Goal: Check status: Check status

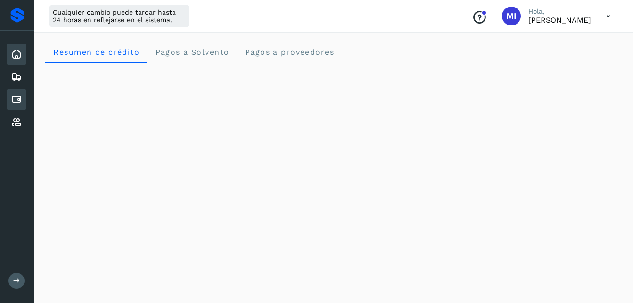
click at [8, 93] on div "Cuentas por pagar" at bounding box center [17, 99] width 20 height 21
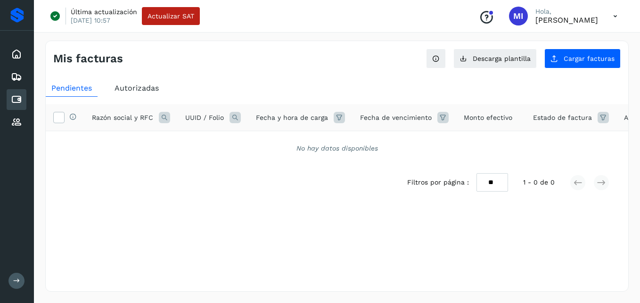
click at [144, 90] on span "Autorizadas" at bounding box center [136, 87] width 44 height 9
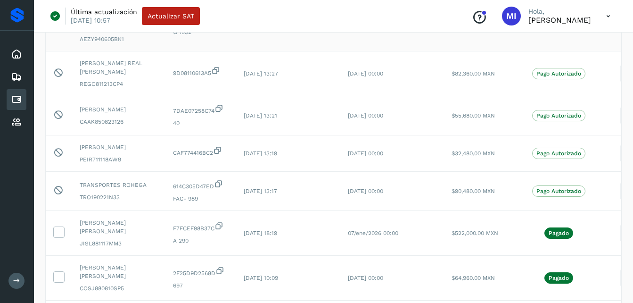
scroll to position [188, 0]
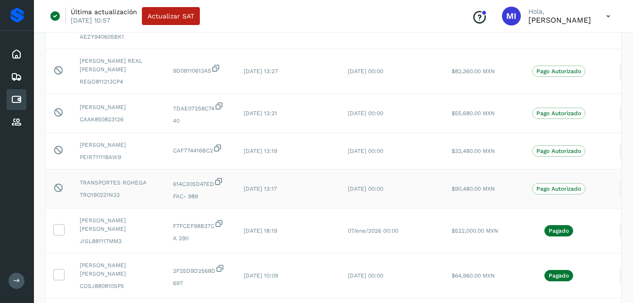
click at [262, 177] on td "10/oct/2025 13:17" at bounding box center [288, 188] width 104 height 39
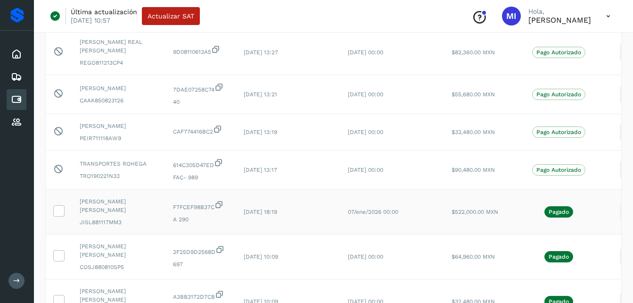
click at [368, 201] on td "07/ene/2026 00:00" at bounding box center [392, 211] width 104 height 45
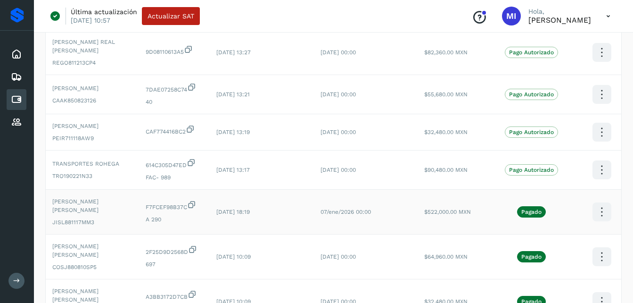
scroll to position [0, 28]
click at [599, 201] on icon at bounding box center [601, 212] width 22 height 22
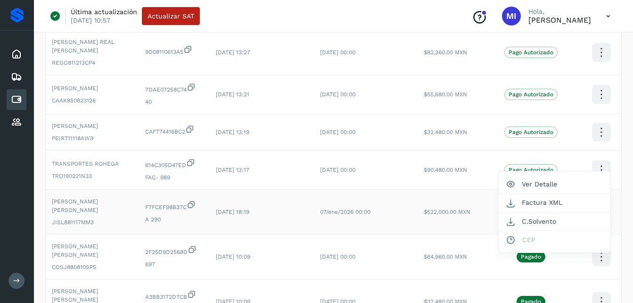
click at [427, 216] on div at bounding box center [316, 151] width 633 height 303
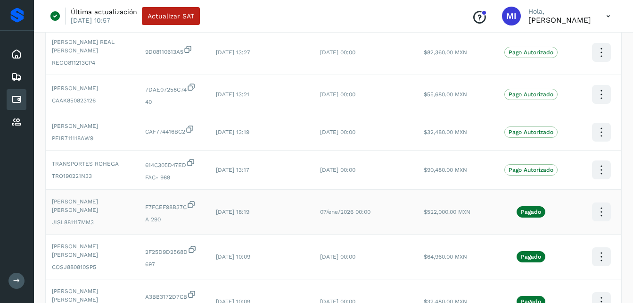
scroll to position [0, 0]
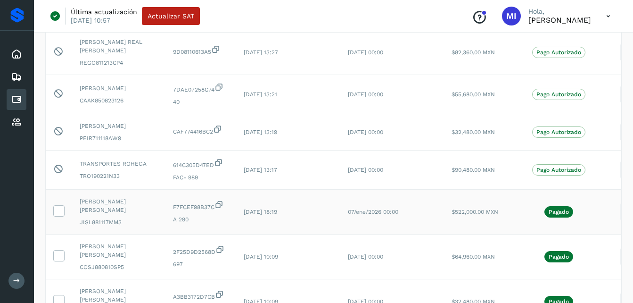
click at [353, 208] on span "07/ene/2026 00:00" at bounding box center [373, 211] width 50 height 7
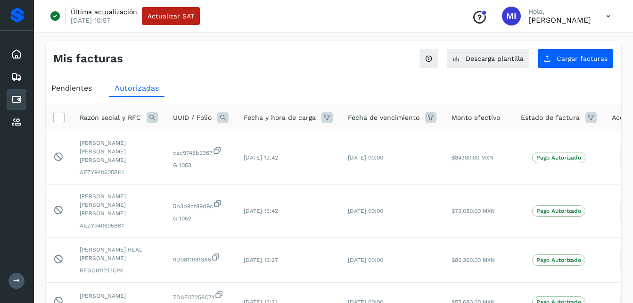
click at [28, 56] on div "Inicio Embarques Cuentas por pagar Proveedores" at bounding box center [17, 88] width 34 height 115
click at [22, 55] on div "Inicio" at bounding box center [17, 54] width 20 height 21
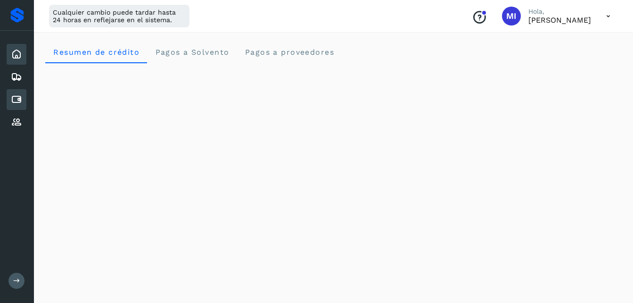
click at [12, 96] on icon at bounding box center [16, 99] width 11 height 11
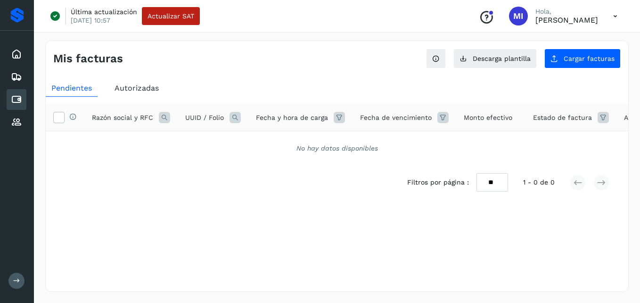
click at [148, 95] on div "Autorizadas" at bounding box center [137, 88] width 56 height 17
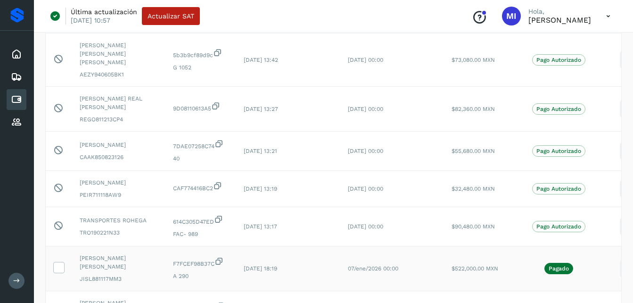
scroll to position [170, 0]
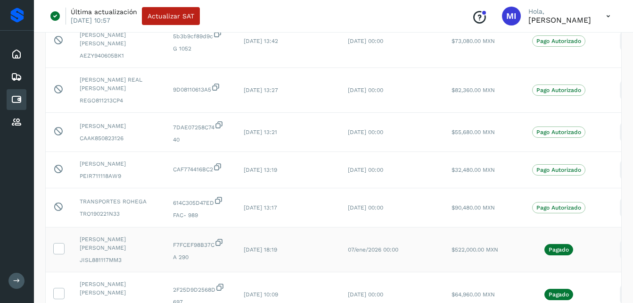
click at [575, 240] on td "Pagado" at bounding box center [558, 249] width 91 height 45
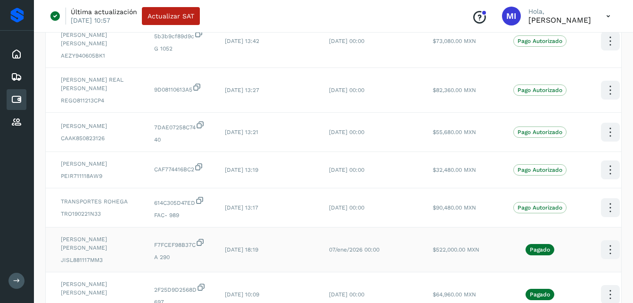
scroll to position [0, 28]
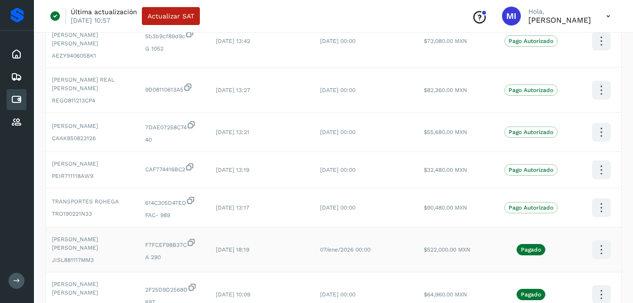
click at [597, 238] on icon at bounding box center [601, 249] width 22 height 22
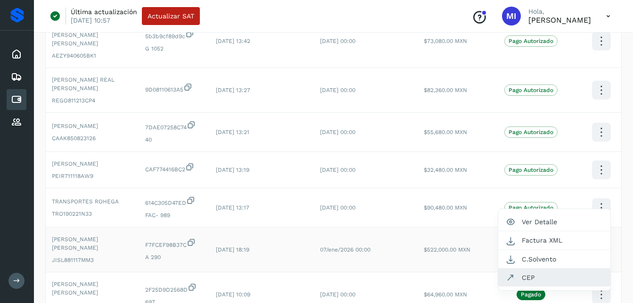
click at [540, 268] on button "CEP" at bounding box center [554, 277] width 112 height 18
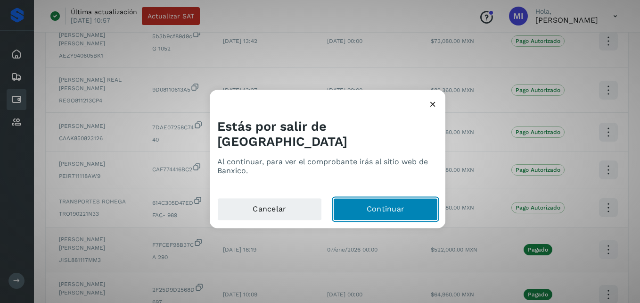
click at [360, 202] on button "Continuar" at bounding box center [385, 209] width 105 height 23
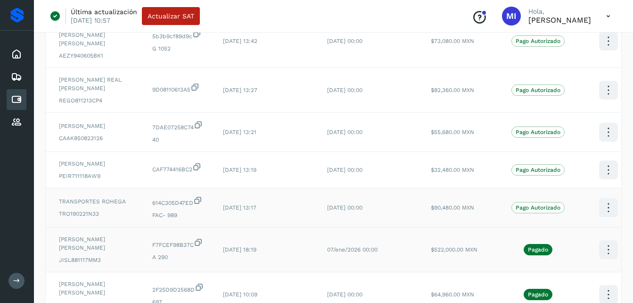
click at [321, 193] on td "25/oct/2025 00:00" at bounding box center [371, 207] width 104 height 39
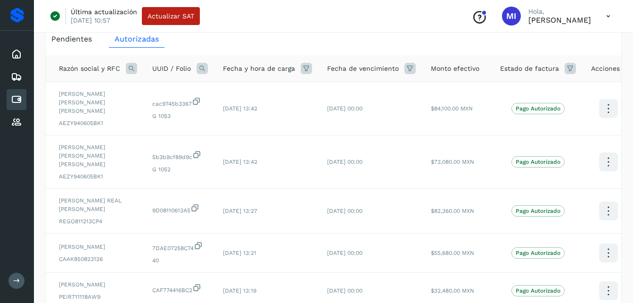
scroll to position [0, 0]
